Goal: Navigation & Orientation: Find specific page/section

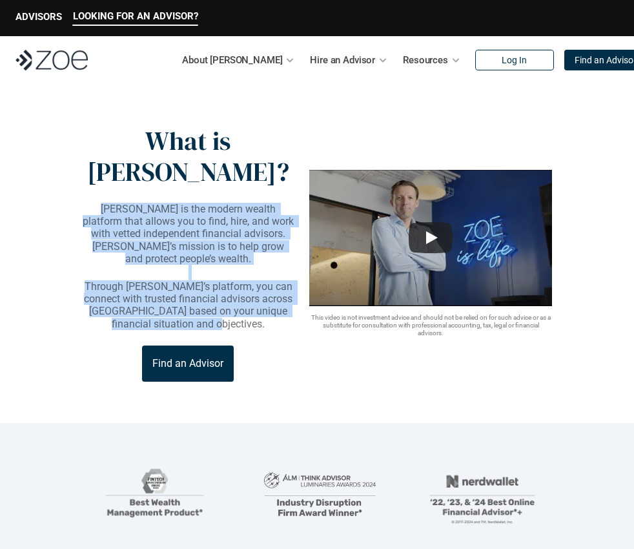
drag, startPoint x: 85, startPoint y: 180, endPoint x: 252, endPoint y: 282, distance: 195.6
click at [252, 282] on div "[PERSON_NAME] is the modern wealth platform that allows you to find, hire, and …" at bounding box center [188, 266] width 211 height 127
click at [256, 282] on p "Through [PERSON_NAME]’s platform, you can connect with trusted financial adviso…" at bounding box center [188, 305] width 211 height 50
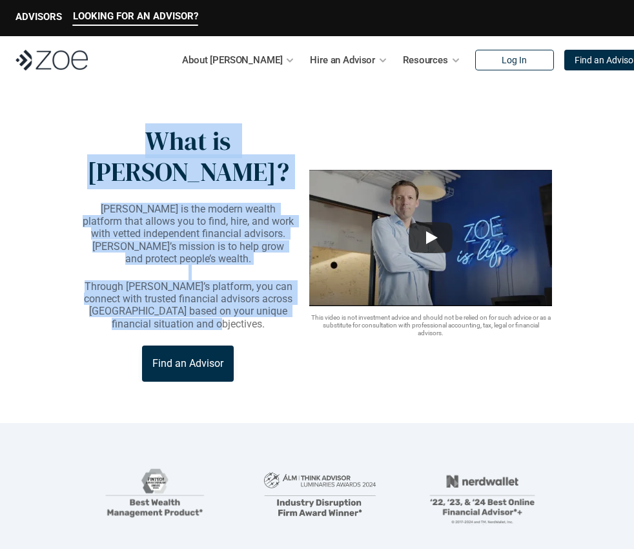
drag, startPoint x: 216, startPoint y: 255, endPoint x: 121, endPoint y: 149, distance: 141.4
click at [121, 149] on div "What is [PERSON_NAME]? [PERSON_NAME] is the modern wealth platform that allows …" at bounding box center [188, 253] width 211 height 256
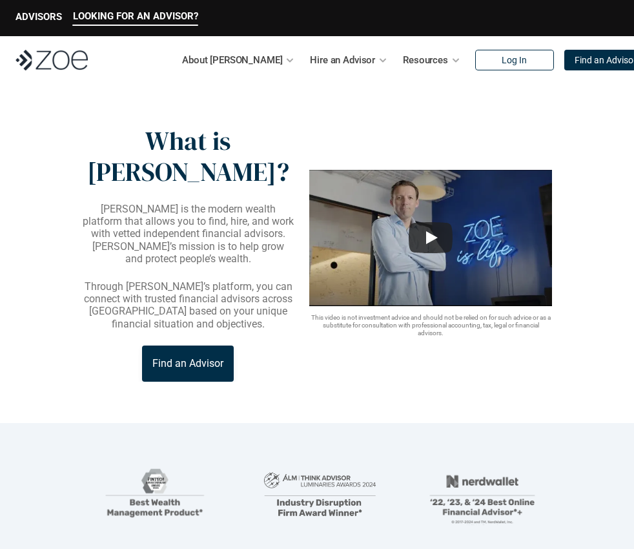
click at [268, 346] on div "Find an Advisor" at bounding box center [188, 364] width 211 height 36
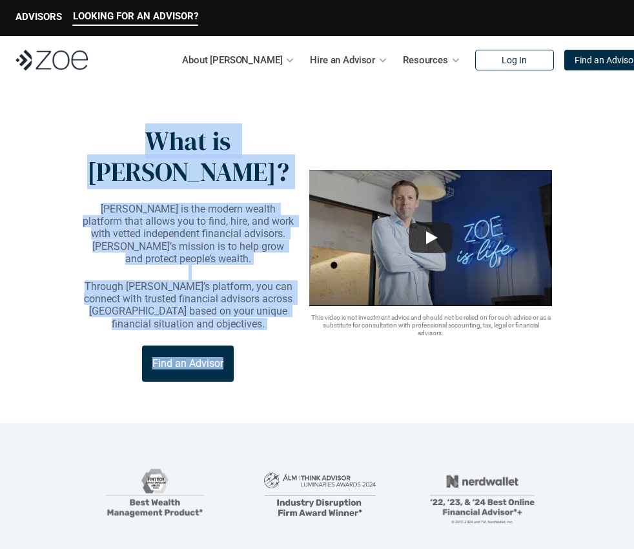
drag, startPoint x: 271, startPoint y: 338, endPoint x: 123, endPoint y: 146, distance: 242.7
click at [123, 146] on div "What is [PERSON_NAME]? [PERSON_NAME] is the modern wealth platform that allows …" at bounding box center [188, 253] width 211 height 256
click at [123, 146] on p "What is [PERSON_NAME]?" at bounding box center [188, 156] width 211 height 62
drag, startPoint x: 123, startPoint y: 142, endPoint x: 265, endPoint y: 329, distance: 235.1
click at [265, 329] on div "What is [PERSON_NAME]? [PERSON_NAME] is the modern wealth platform that allows …" at bounding box center [188, 253] width 211 height 256
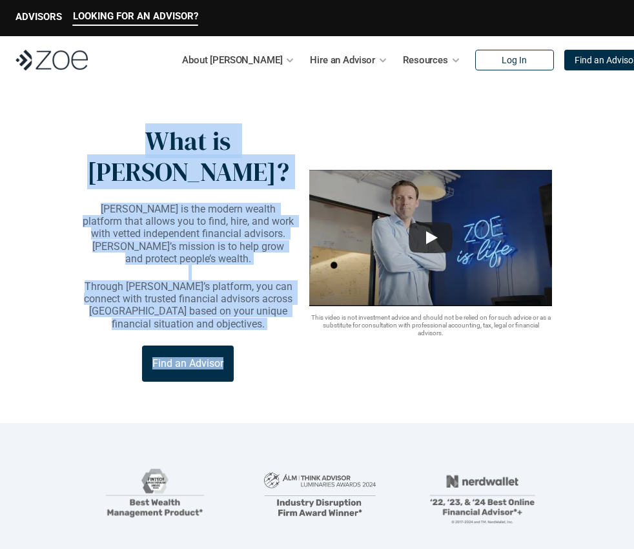
click at [265, 346] on div "Find an Advisor" at bounding box center [188, 364] width 211 height 36
drag, startPoint x: 273, startPoint y: 331, endPoint x: 124, endPoint y: 148, distance: 236.0
click at [124, 148] on div "What is [PERSON_NAME]? [PERSON_NAME] is the modern wealth platform that allows …" at bounding box center [188, 253] width 211 height 256
click at [124, 148] on p "What is [PERSON_NAME]?" at bounding box center [188, 156] width 211 height 62
drag, startPoint x: 121, startPoint y: 146, endPoint x: 244, endPoint y: 326, distance: 218.1
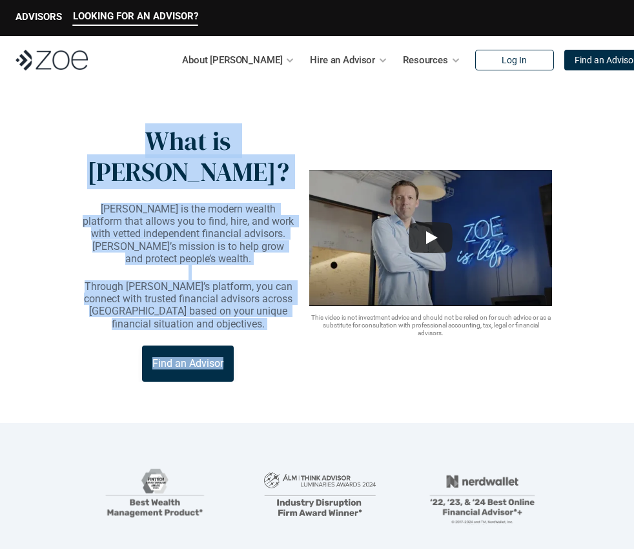
click at [244, 326] on div "What is [PERSON_NAME]? [PERSON_NAME] is the modern wealth platform that allows …" at bounding box center [188, 253] width 211 height 256
click at [244, 346] on div "Find an Advisor" at bounding box center [188, 364] width 211 height 36
drag, startPoint x: 251, startPoint y: 333, endPoint x: 120, endPoint y: 132, distance: 239.9
click at [120, 132] on div "What is [PERSON_NAME]? [PERSON_NAME] is the modern wealth platform that allows …" at bounding box center [188, 253] width 211 height 256
click at [120, 132] on p "What is [PERSON_NAME]?" at bounding box center [188, 156] width 211 height 62
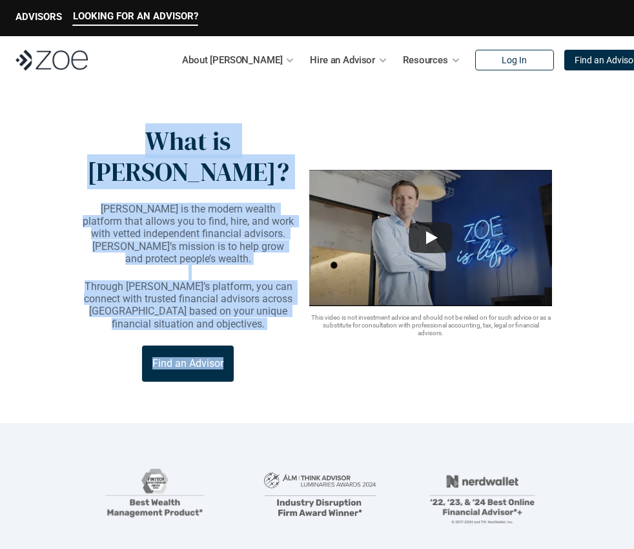
drag, startPoint x: 287, startPoint y: 335, endPoint x: 119, endPoint y: 139, distance: 257.9
click at [119, 139] on div "What is [PERSON_NAME]? [PERSON_NAME] is the modern wealth platform that allows …" at bounding box center [188, 253] width 211 height 256
click at [119, 139] on p "What is [PERSON_NAME]?" at bounding box center [188, 156] width 211 height 62
drag, startPoint x: 119, startPoint y: 139, endPoint x: 240, endPoint y: 330, distance: 226.2
click at [240, 330] on div "What is [PERSON_NAME]? [PERSON_NAME] is the modern wealth platform that allows …" at bounding box center [188, 253] width 211 height 256
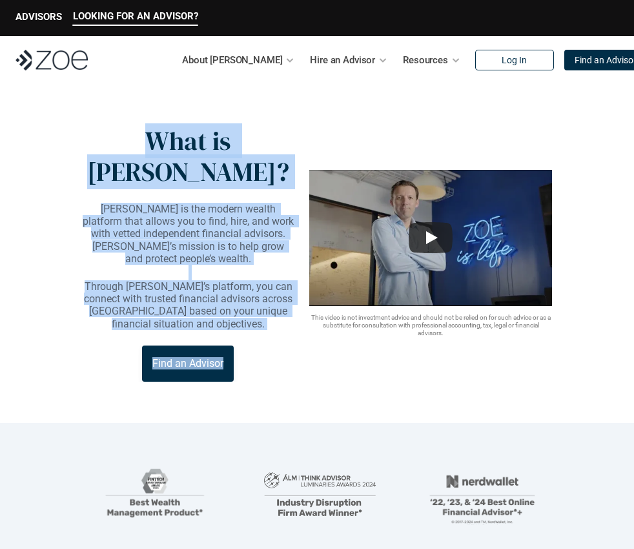
click at [264, 346] on div "Find an Advisor" at bounding box center [188, 364] width 211 height 36
